Goal: Task Accomplishment & Management: Manage account settings

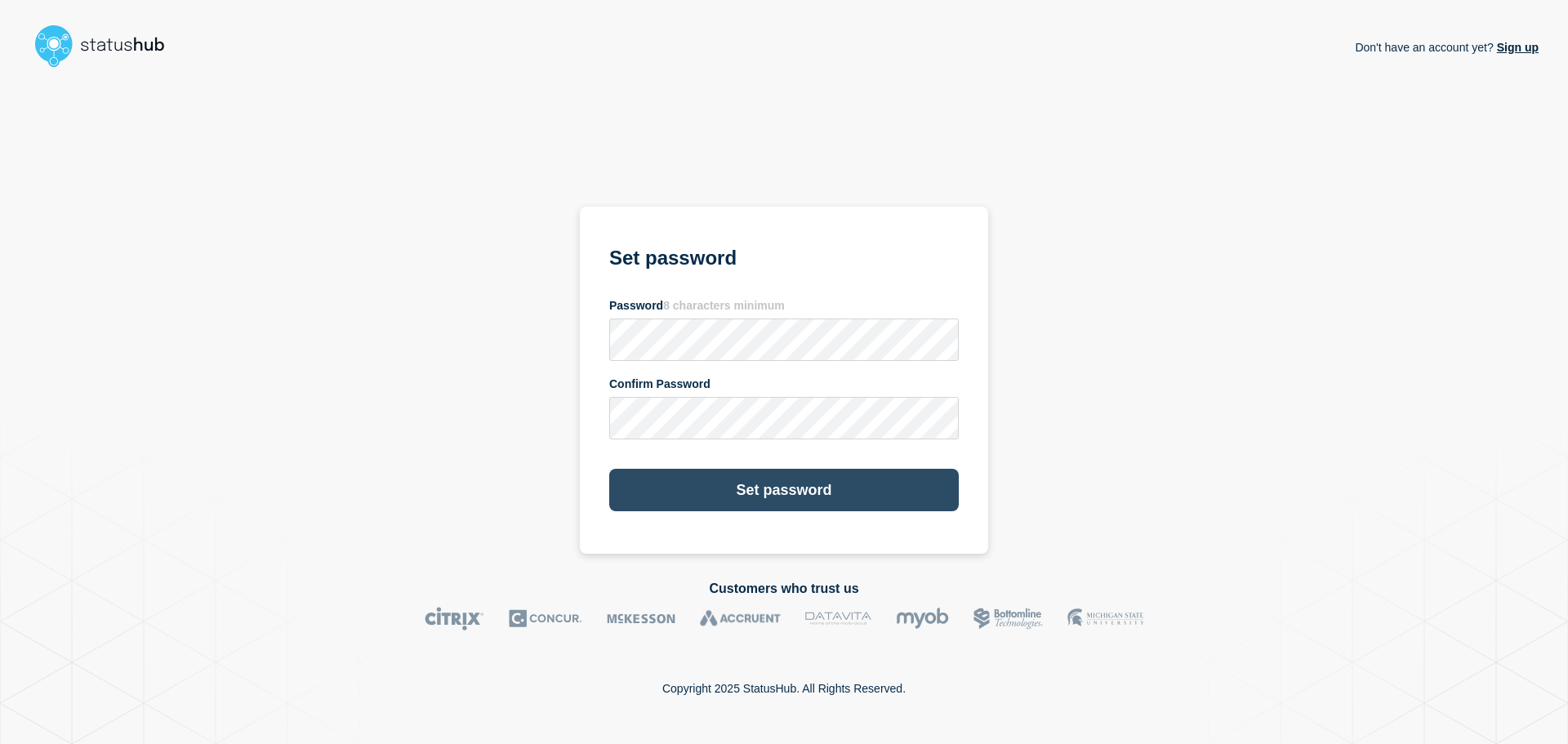
click at [756, 489] on button "Set password" at bounding box center [784, 490] width 349 height 43
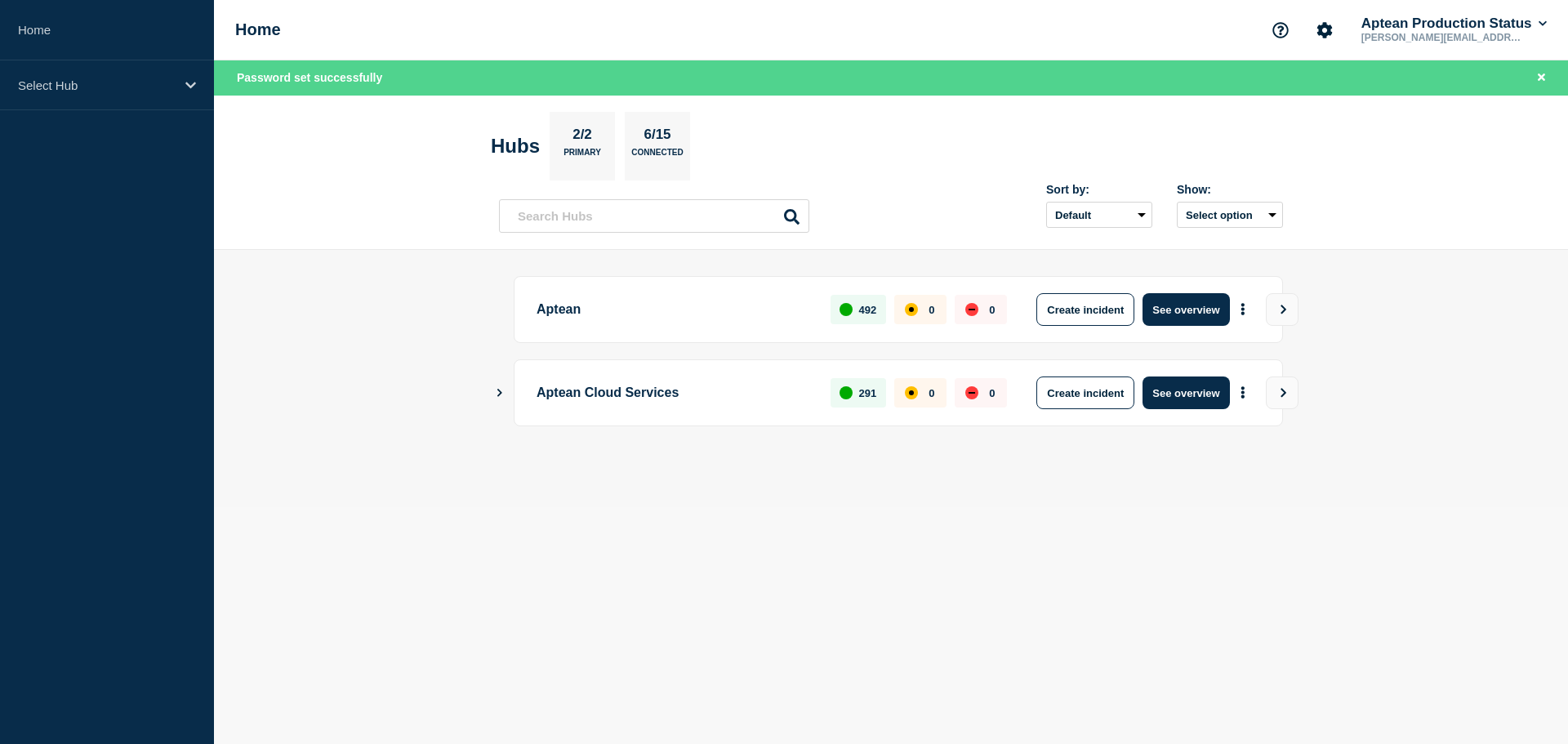
click at [499, 398] on button "Show Connected Hubs" at bounding box center [500, 393] width 8 height 12
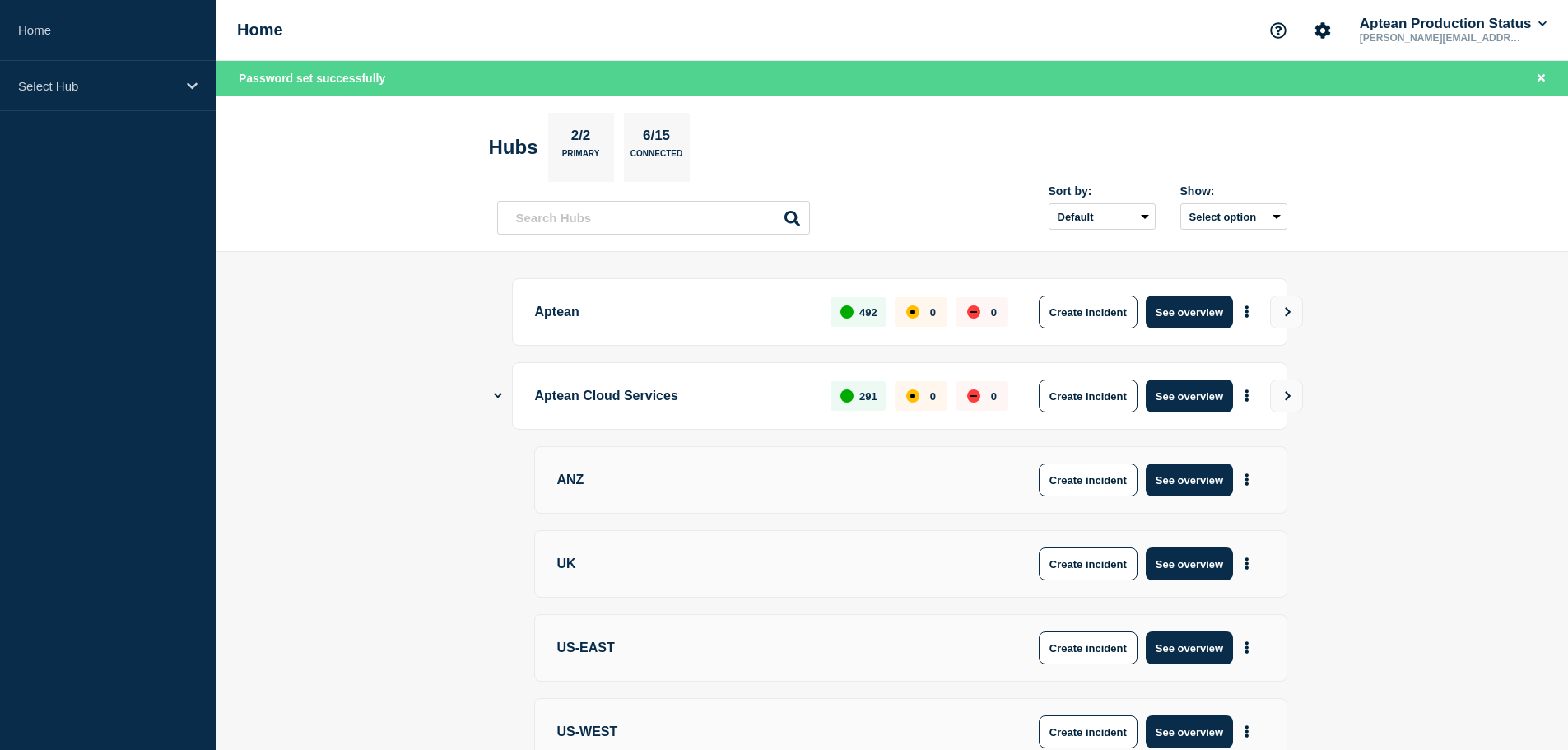
click at [503, 397] on div "Aptean Cloud Services 291 0 0 Create incident See overview" at bounding box center [893, 396] width 790 height 68
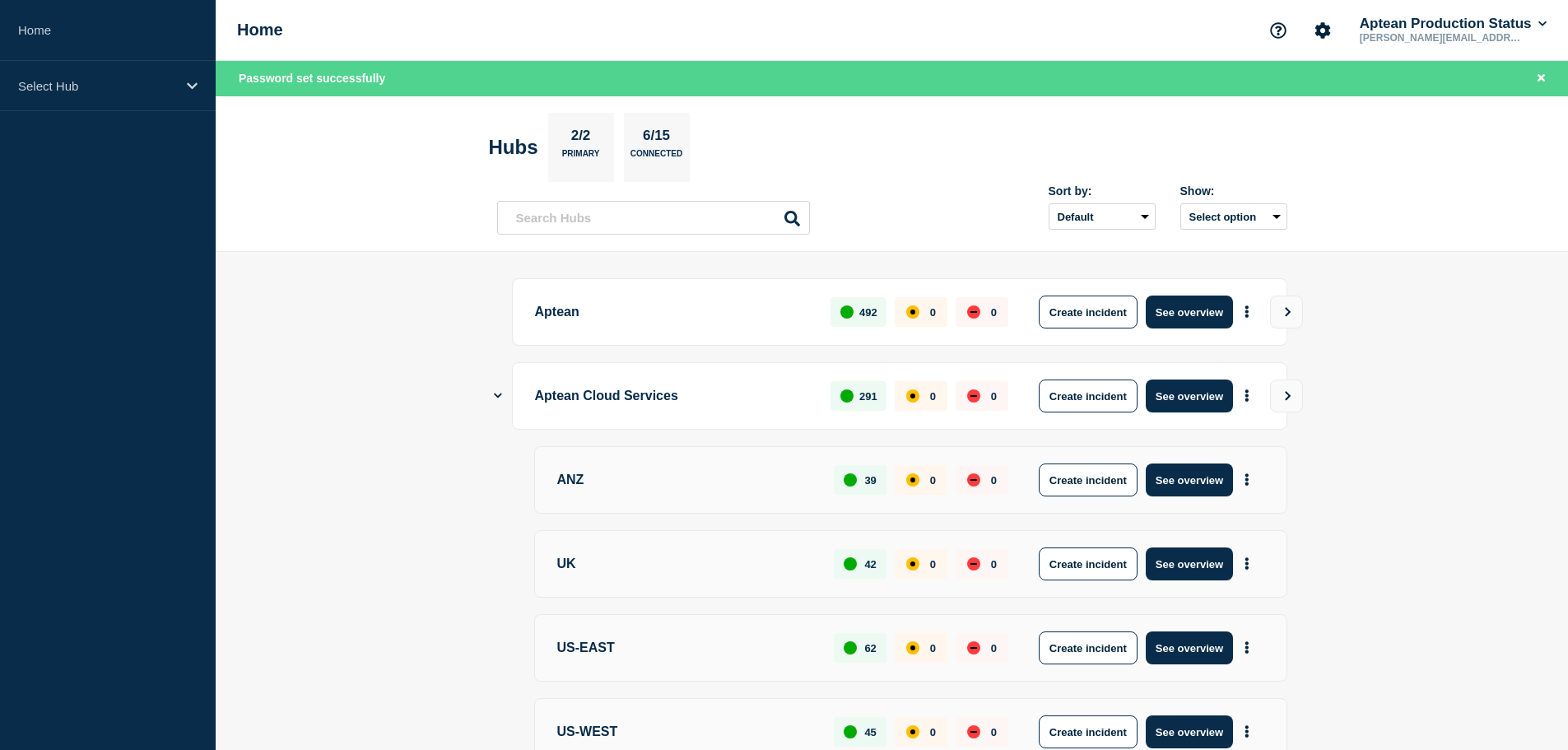
click at [503, 397] on div "Aptean Cloud Services 291 0 0 Create incident See overview" at bounding box center [893, 396] width 790 height 68
click at [1248, 652] on icon "More actions" at bounding box center [1247, 648] width 3 height 12
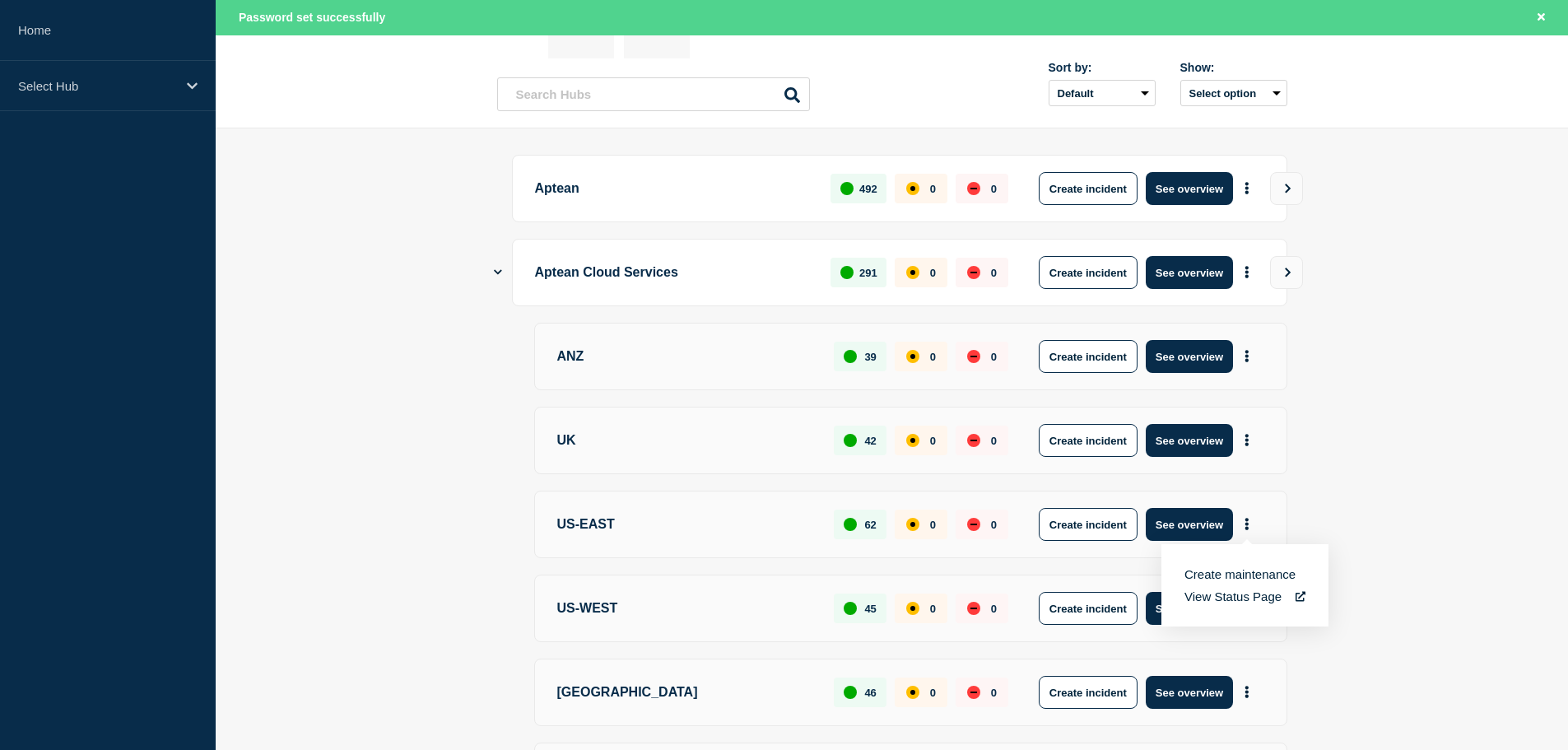
scroll to position [165, 0]
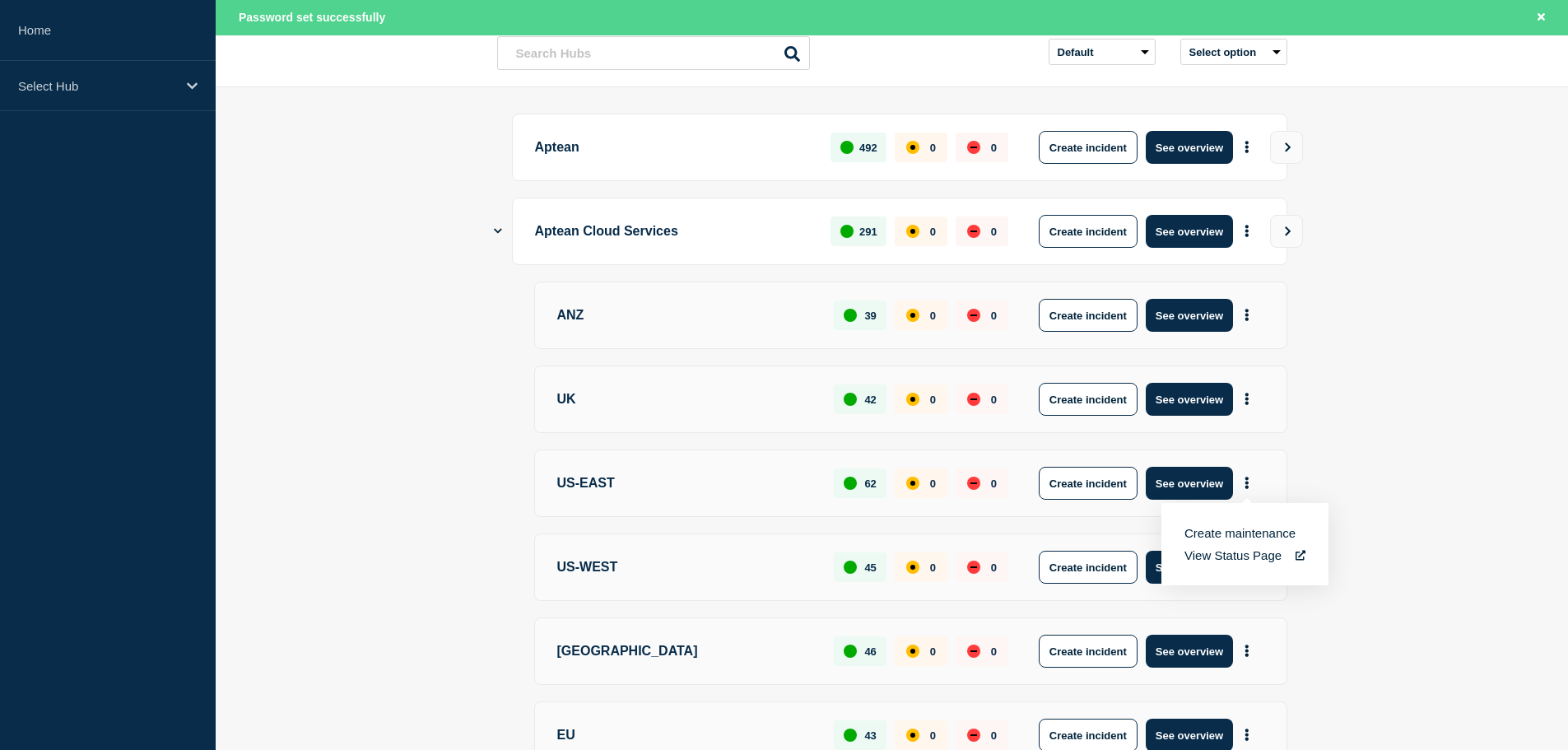
click at [1445, 543] on main "Aptean 492 0 0 Create incident See overview Aptean Cloud Services 291 0 0 Creat…" at bounding box center [892, 468] width 1353 height 763
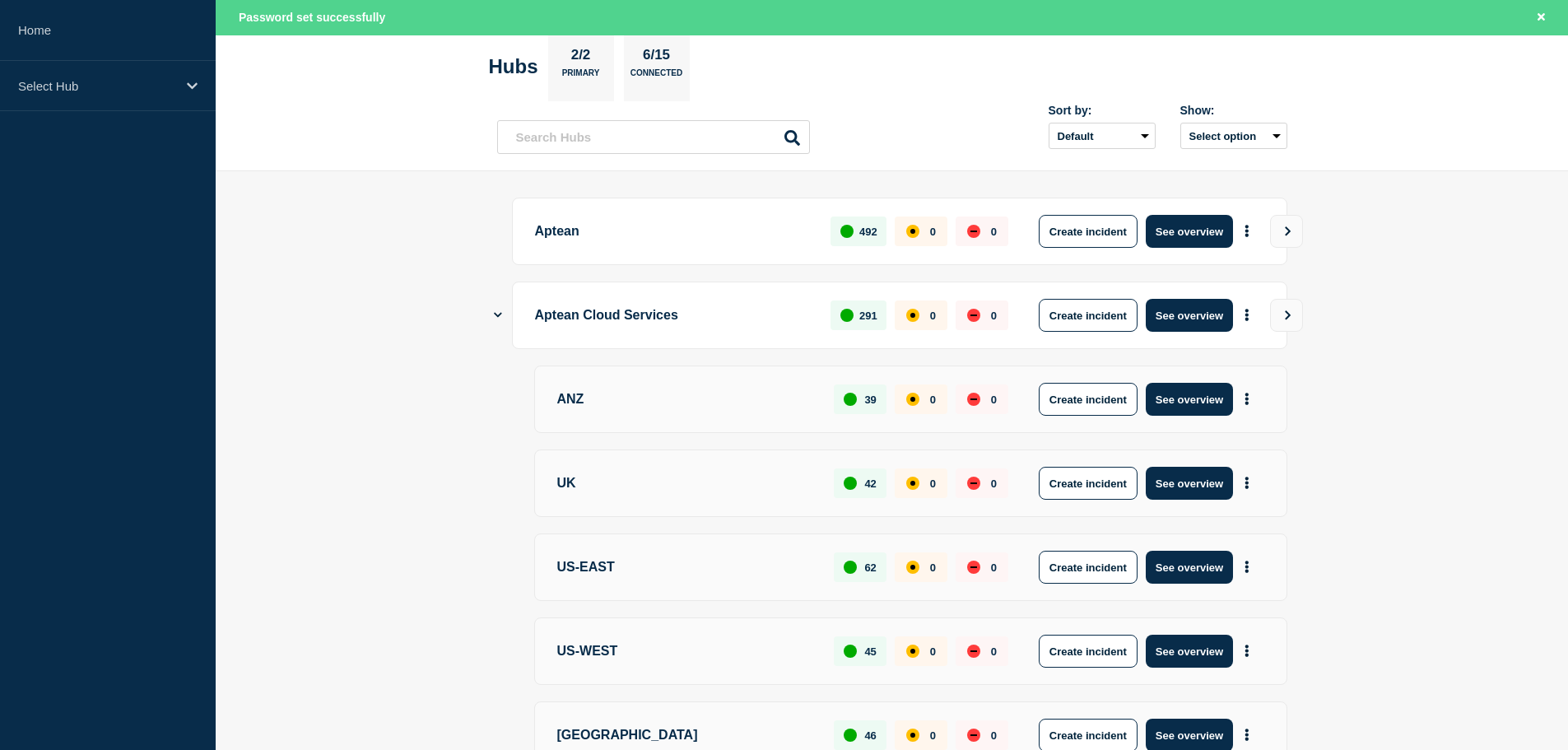
scroll to position [0, 0]
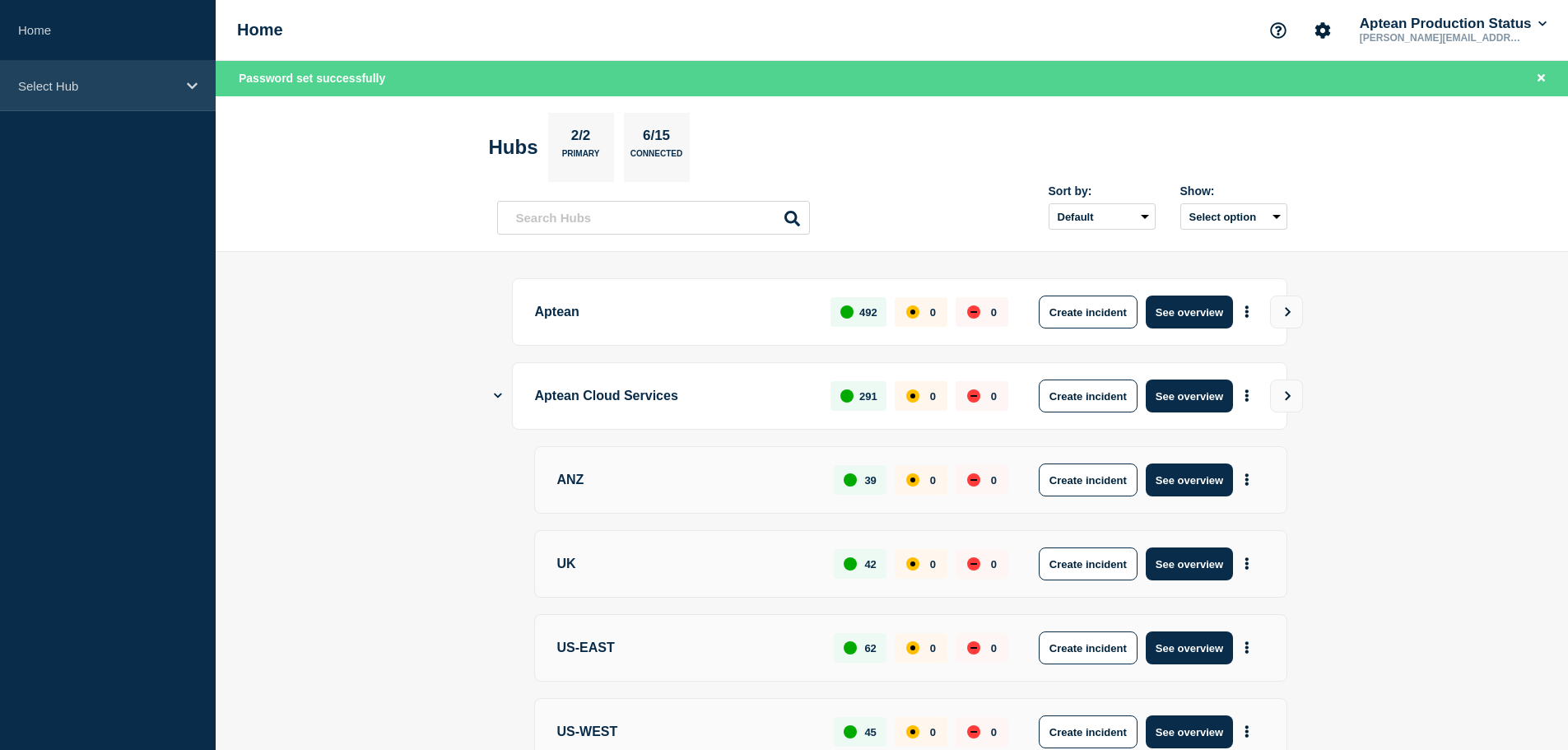
click at [171, 82] on p "Select Hub" at bounding box center [97, 86] width 158 height 14
